Goal: Information Seeking & Learning: Learn about a topic

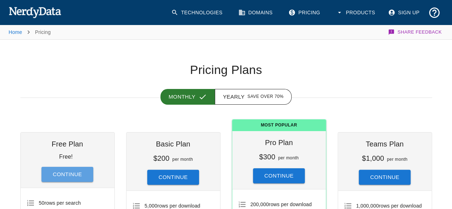
click at [74, 175] on button "Continue" at bounding box center [67, 174] width 52 height 15
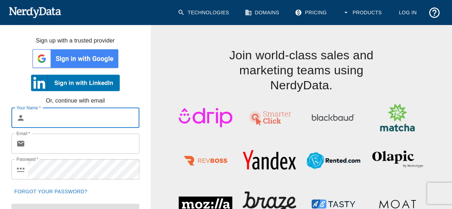
click at [67, 121] on input "Your Name   *" at bounding box center [83, 118] width 111 height 20
type input "[PERSON_NAME]"
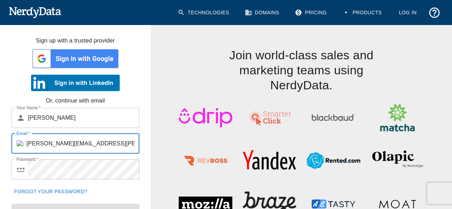
type input "[PERSON_NAME][EMAIL_ADDRESS][PERSON_NAME][DOMAIN_NAME]"
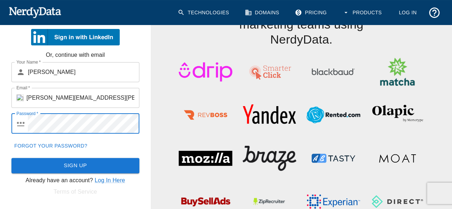
scroll to position [48, 0]
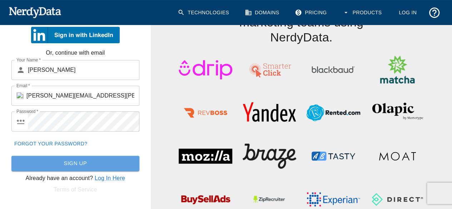
click at [71, 162] on button "Sign Up" at bounding box center [75, 163] width 128 height 15
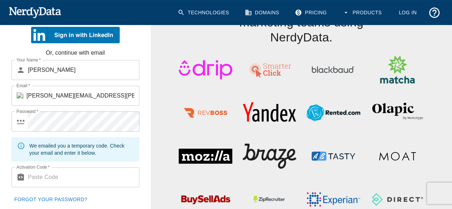
click at [54, 177] on input "Activation Code   *" at bounding box center [83, 177] width 111 height 20
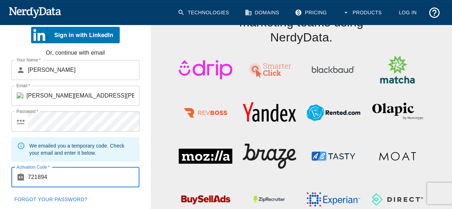
scroll to position [85, 0]
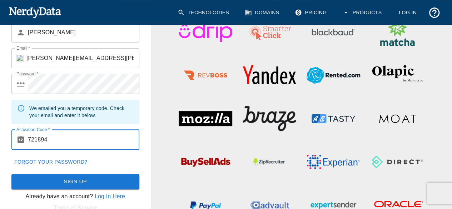
type input "721894"
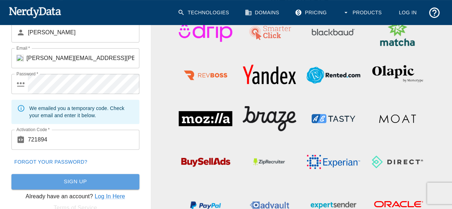
click at [73, 180] on button "Sign Up" at bounding box center [75, 181] width 128 height 15
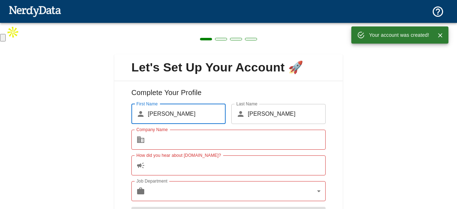
click at [240, 137] on input "Company Name" at bounding box center [237, 140] width 178 height 20
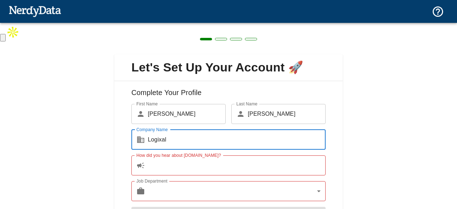
type input "Logixal"
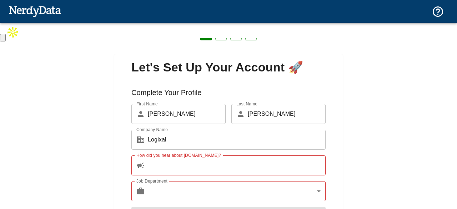
scroll to position [42, 0]
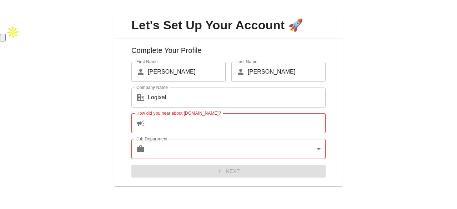
click at [288, 124] on input "How did you hear about [DOMAIN_NAME]?" at bounding box center [237, 123] width 178 height 20
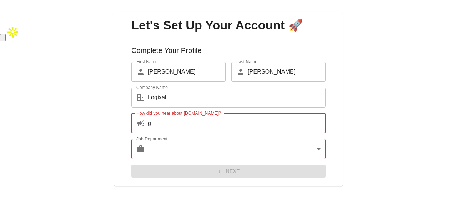
click at [288, 124] on input "g" at bounding box center [237, 123] width 178 height 20
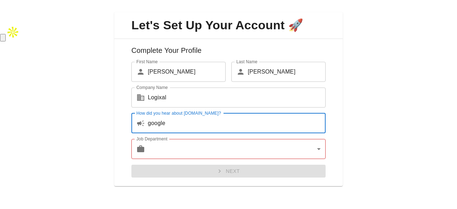
type input "google"
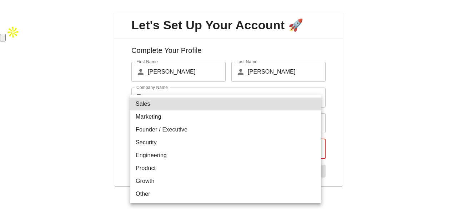
click at [228, 42] on body "Technologies Domains Pricing Products Create a Report Create a list of websites…" at bounding box center [228, 21] width 457 height 42
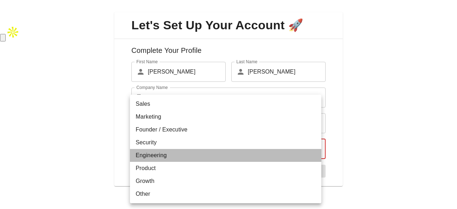
click at [154, 155] on li "Engineering" at bounding box center [225, 155] width 191 height 13
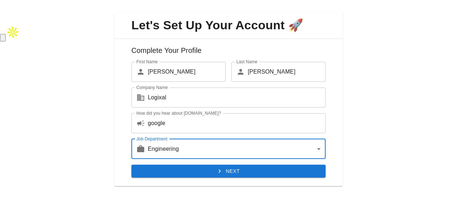
click at [171, 42] on body "Technologies Domains Pricing Products Create a Report Create a list of websites…" at bounding box center [228, 21] width 457 height 42
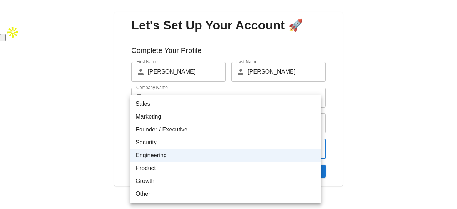
click at [143, 102] on li "Sales" at bounding box center [225, 103] width 191 height 13
type input "sales"
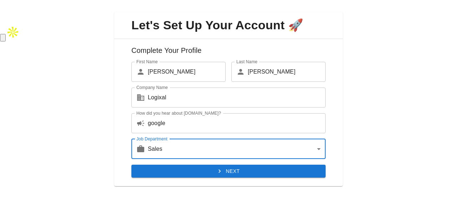
click at [209, 169] on button "Next" at bounding box center [228, 171] width 194 height 13
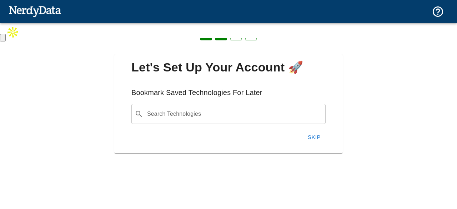
scroll to position [0, 0]
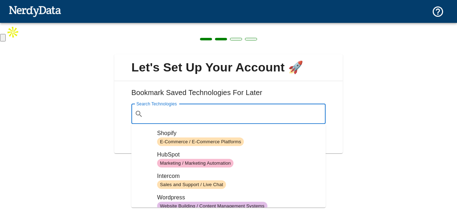
click at [212, 116] on input "Search Technologies" at bounding box center [234, 114] width 176 height 14
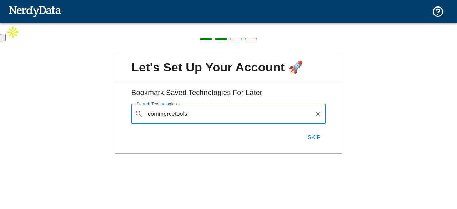
type input "commercetools"
click at [307, 134] on button "Skip" at bounding box center [314, 137] width 23 height 15
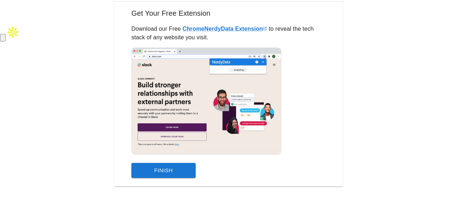
scroll to position [78, 0]
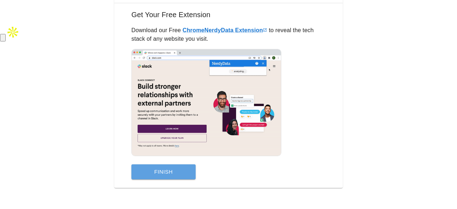
click at [182, 168] on button "Finish" at bounding box center [163, 171] width 64 height 15
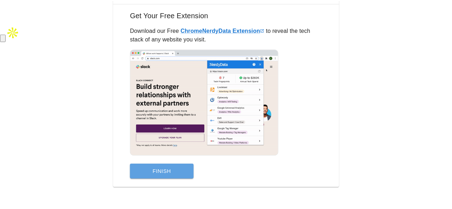
scroll to position [0, 0]
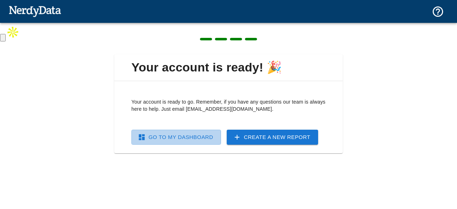
click at [205, 132] on link "Go To My Dashboard" at bounding box center [176, 137] width 90 height 15
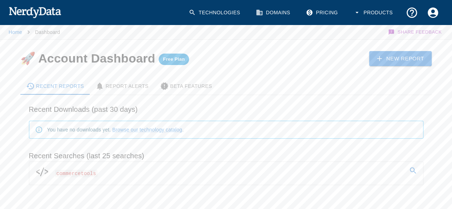
click at [213, 14] on link "Technologies" at bounding box center [214, 12] width 61 height 21
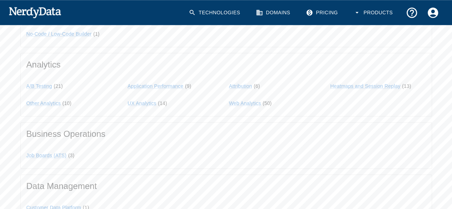
scroll to position [466, 0]
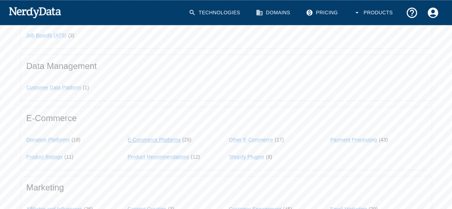
click at [160, 139] on link "E-Commerce Platforms" at bounding box center [153, 140] width 53 height 6
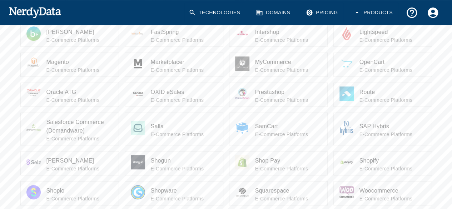
scroll to position [128, 0]
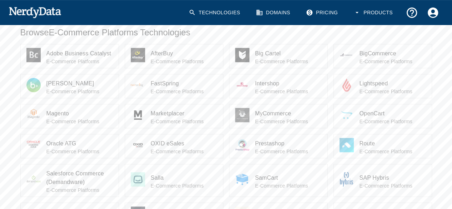
click at [67, 145] on span "Oracle ATG" at bounding box center [79, 143] width 66 height 9
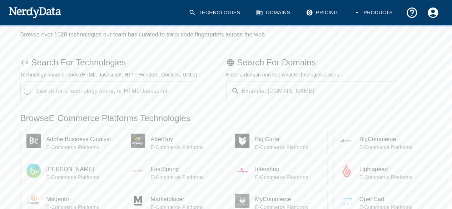
scroll to position [40, 0]
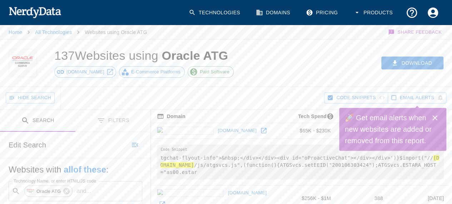
click at [434, 118] on icon "Close" at bounding box center [434, 117] width 5 height 5
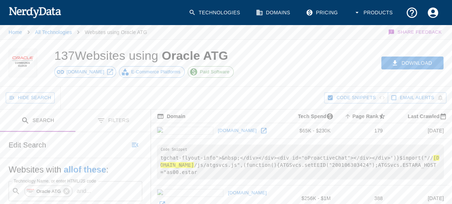
click at [256, 88] on div "Hide Search" at bounding box center [165, 97] width 318 height 22
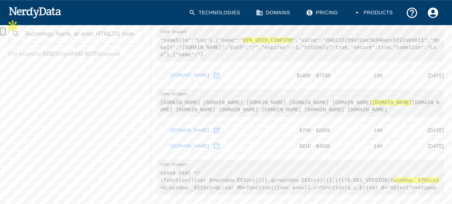
scroll to position [314, 0]
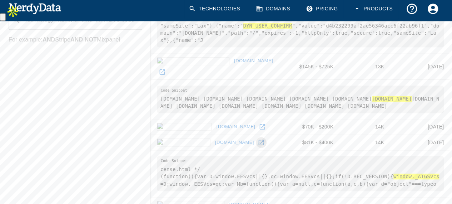
click at [258, 140] on icon at bounding box center [260, 142] width 5 height 5
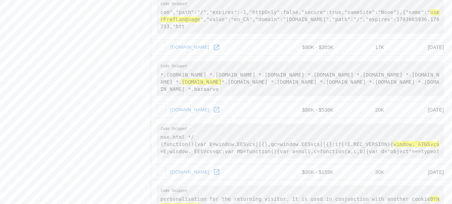
scroll to position [628, 0]
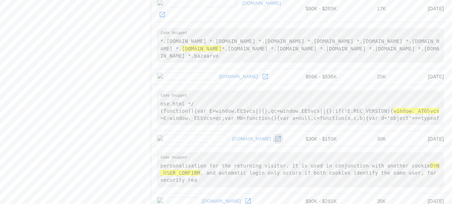
click at [274, 135] on icon at bounding box center [277, 138] width 7 height 7
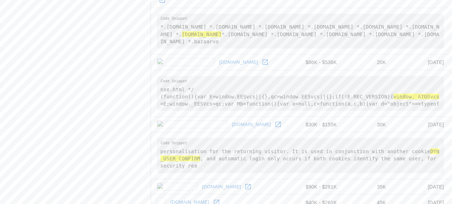
scroll to position [657, 0]
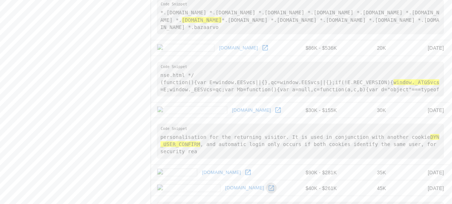
click at [268, 185] on icon at bounding box center [270, 187] width 5 height 5
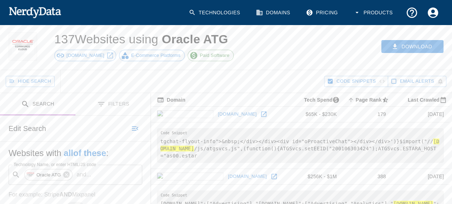
scroll to position [0, 0]
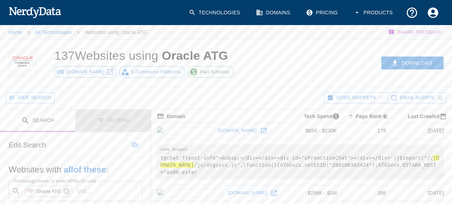
click at [112, 121] on button "Filters" at bounding box center [112, 120] width 75 height 22
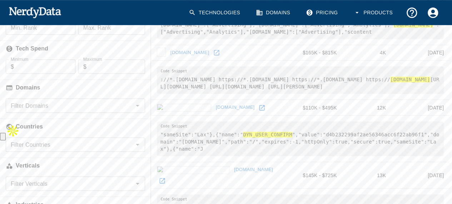
scroll to position [196, 0]
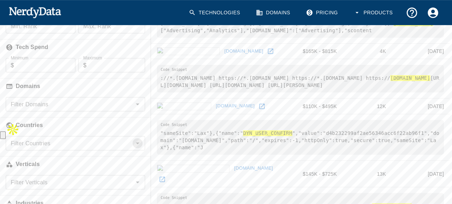
click at [134, 141] on icon "Open" at bounding box center [137, 143] width 9 height 9
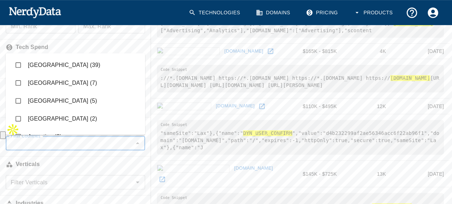
click at [59, 64] on li "[GEOGRAPHIC_DATA] (39)" at bounding box center [75, 65] width 139 height 18
checkbox input "true"
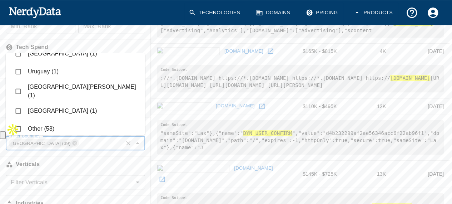
scroll to position [0, 0]
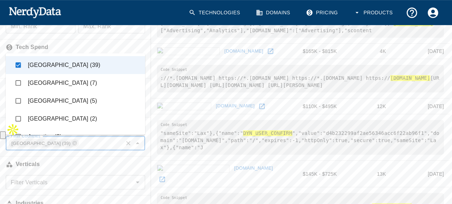
click at [148, 109] on div "Filter Domains Filter Domains" at bounding box center [75, 104] width 151 height 14
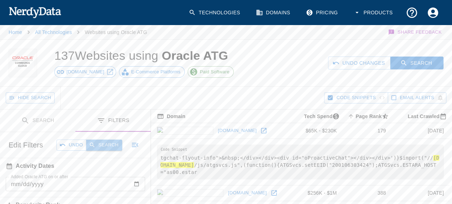
click at [110, 146] on button "Search" at bounding box center [104, 144] width 36 height 11
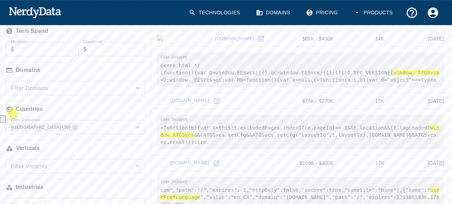
scroll to position [188, 0]
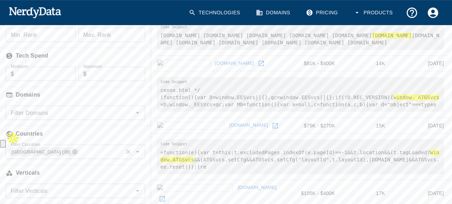
click at [72, 151] on icon at bounding box center [75, 152] width 6 height 6
click at [67, 148] on input "Filter Countries" at bounding box center [69, 151] width 123 height 10
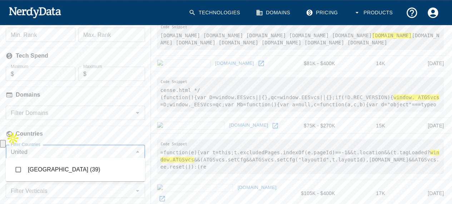
click at [67, 148] on input "United" at bounding box center [69, 151] width 123 height 10
type input "United"
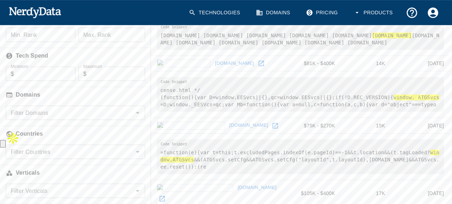
click at [340, 180] on td "17K" at bounding box center [365, 193] width 50 height 26
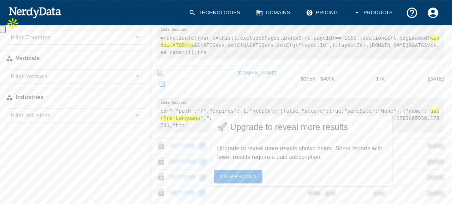
scroll to position [316, 0]
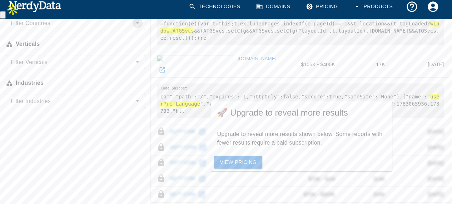
click at [140, 25] on icon "Open" at bounding box center [137, 23] width 9 height 9
click at [136, 25] on icon "Close" at bounding box center [137, 23] width 9 height 9
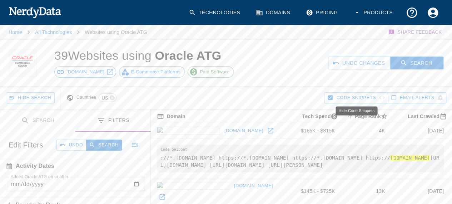
click at [363, 97] on span "Code Snippets" at bounding box center [355, 98] width 39 height 8
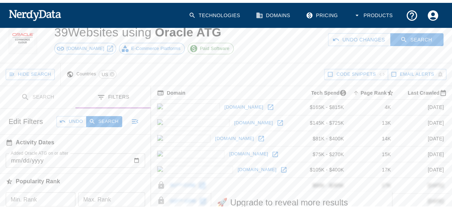
scroll to position [24, 0]
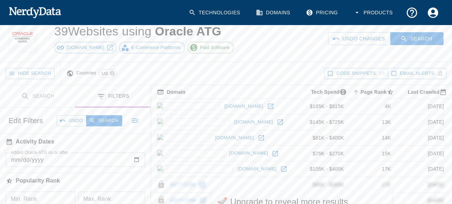
click at [113, 75] on icon at bounding box center [112, 73] width 6 height 6
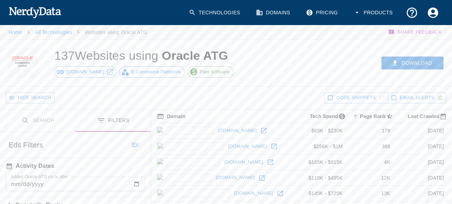
click at [134, 82] on div "137 Websites using Oracle ATG [DOMAIN_NAME] E-Commerce Platforms Paid Software" at bounding box center [147, 63] width 203 height 46
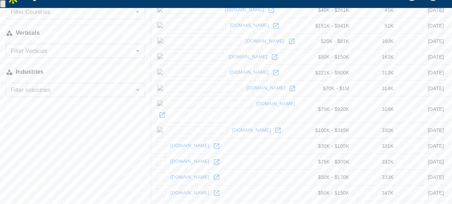
scroll to position [330, 0]
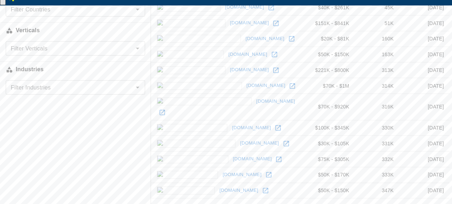
click at [441, 203] on icon "Go to next page" at bounding box center [441, 207] width 9 height 9
